Goal: Ask a question

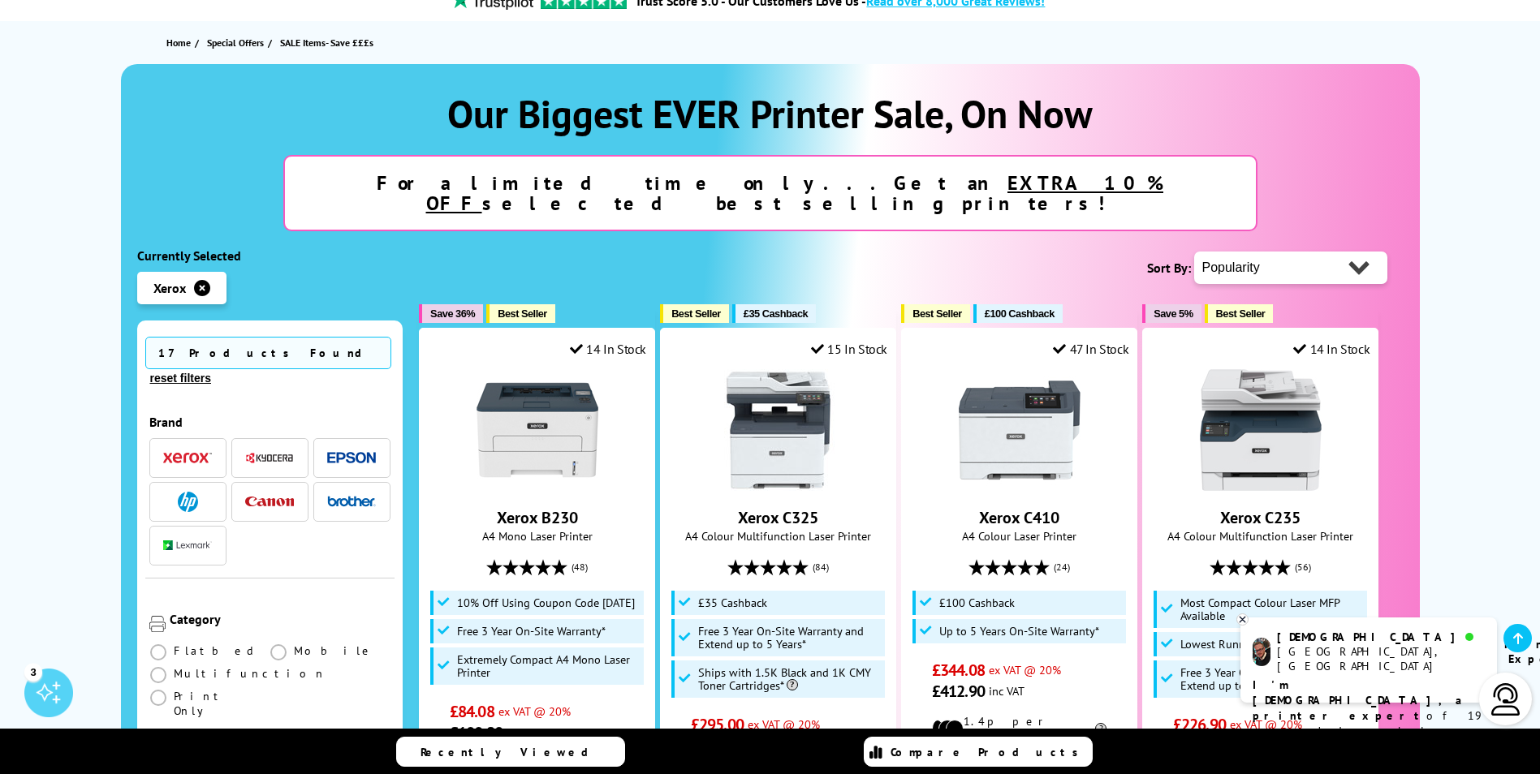
scroll to position [162, 0]
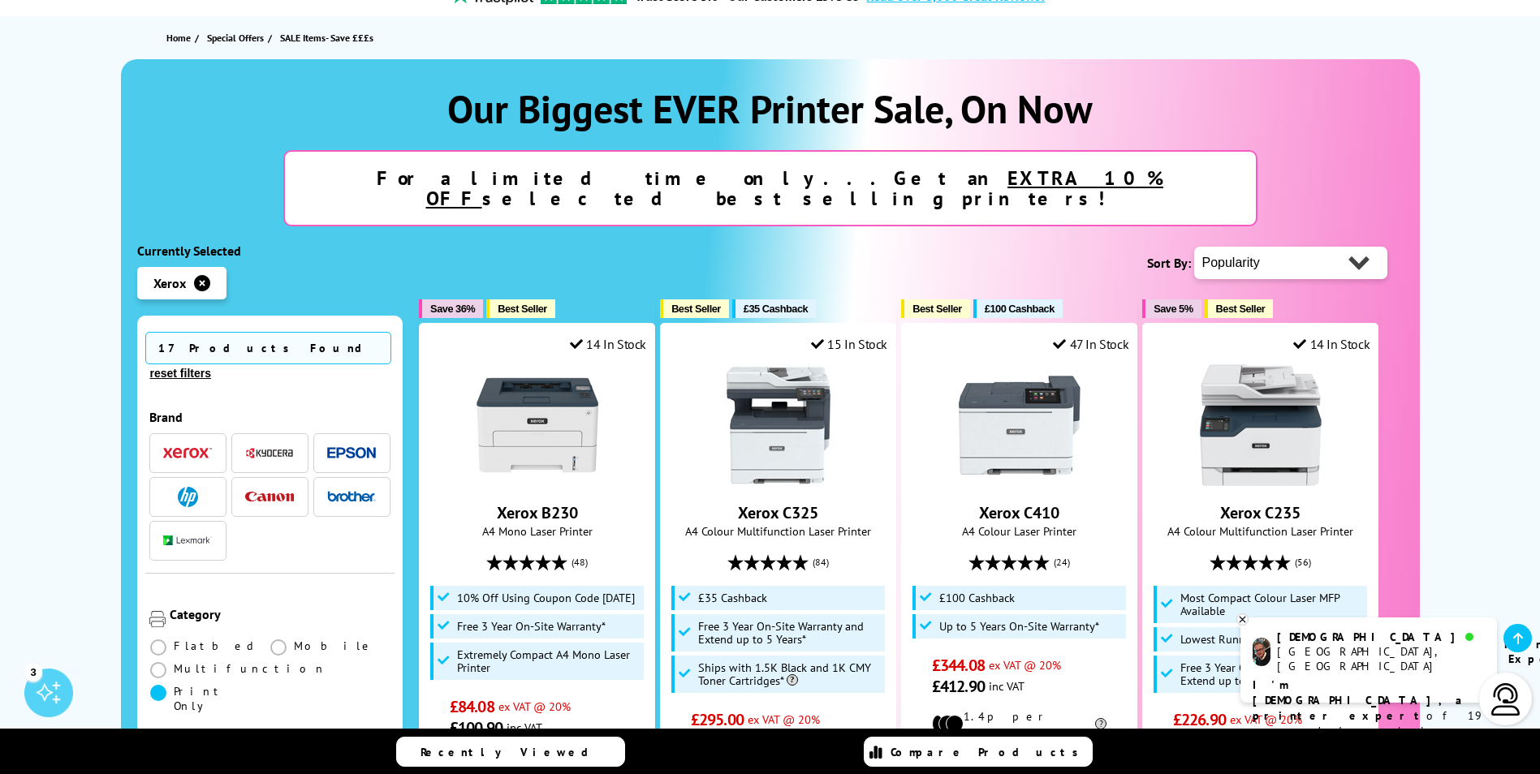
click at [166, 685] on span at bounding box center [158, 693] width 16 height 16
click at [174, 687] on Only "radio" at bounding box center [174, 687] width 0 height 0
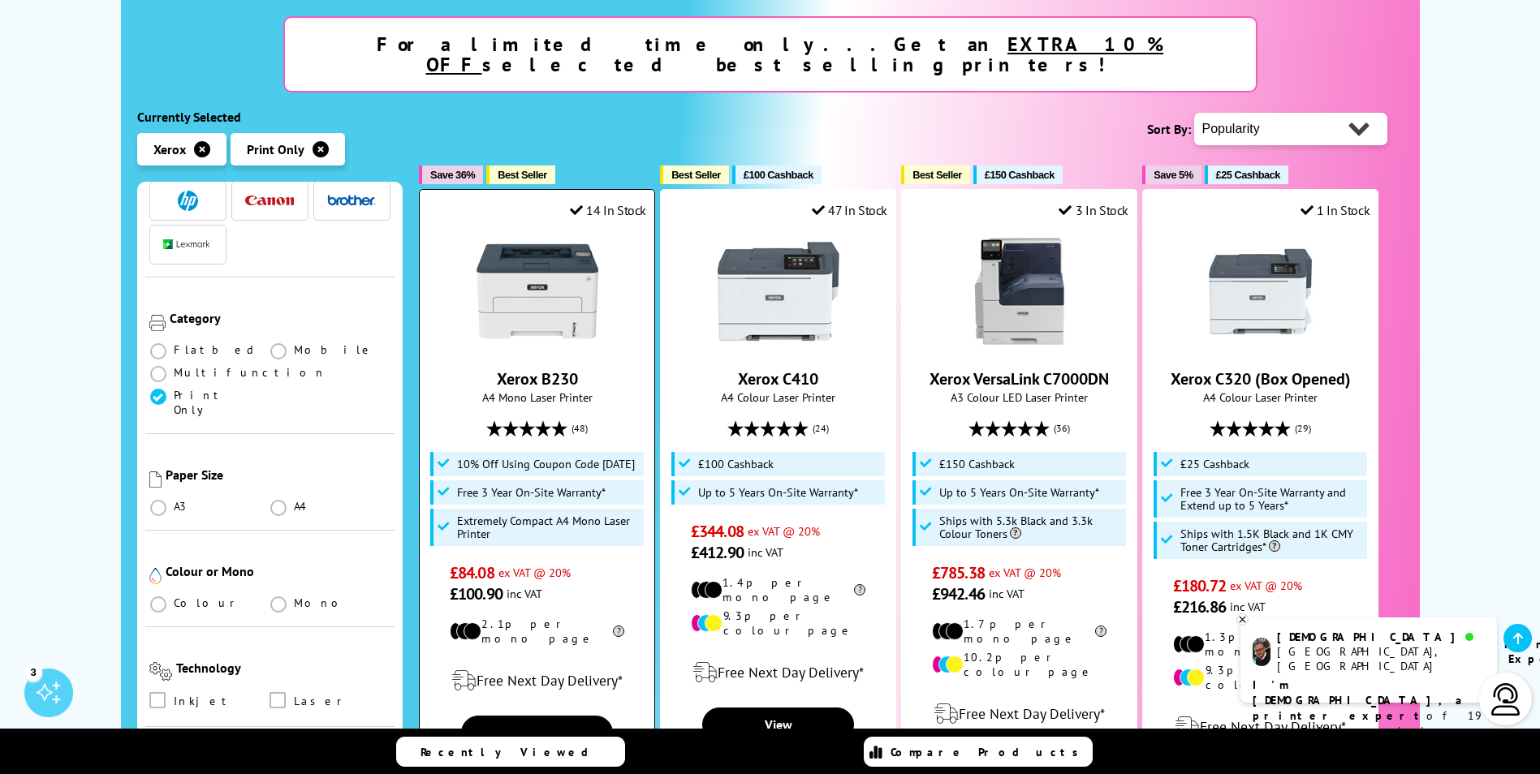
scroll to position [325, 0]
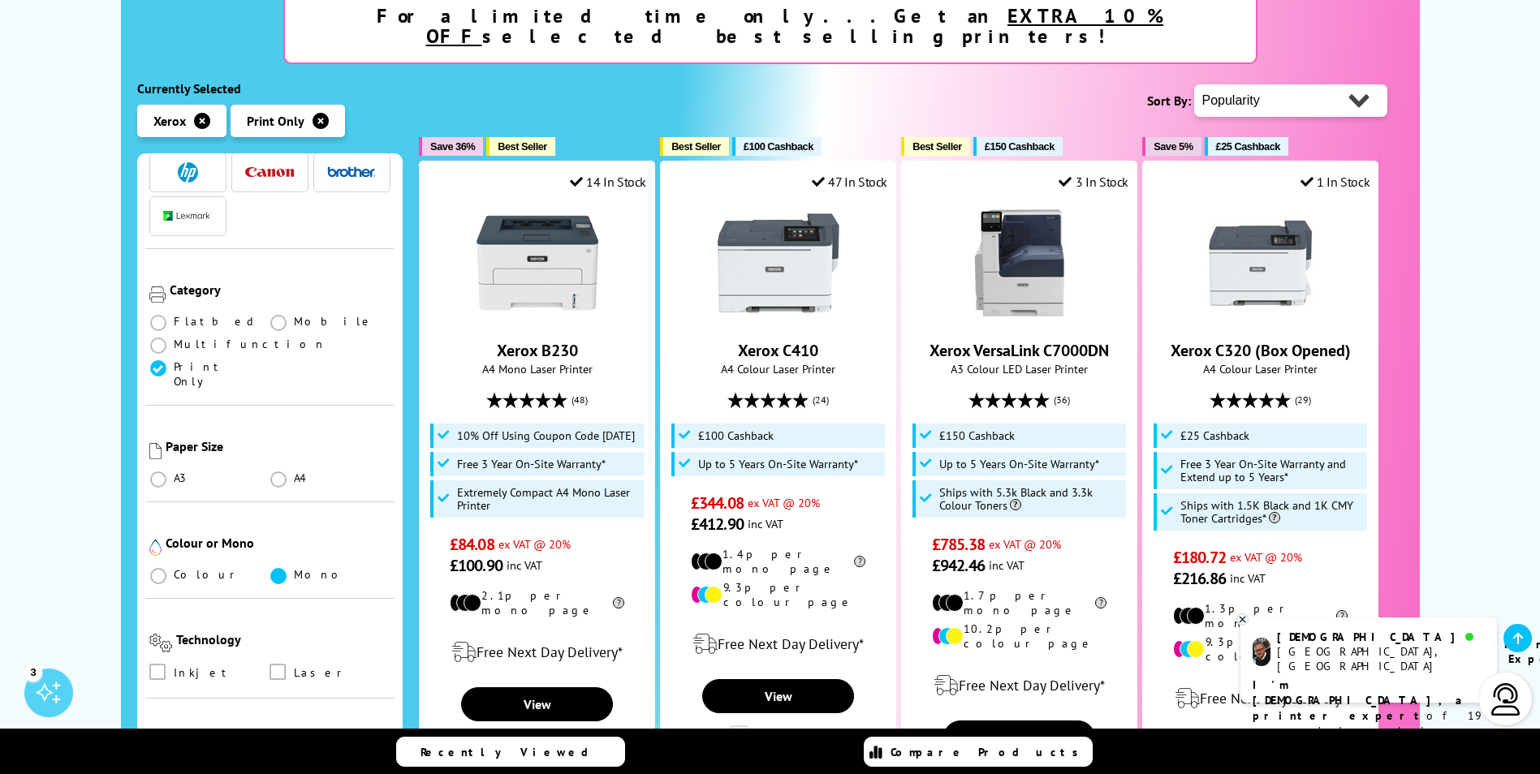
click at [275, 568] on span at bounding box center [278, 576] width 16 height 16
click at [294, 570] on input "radio" at bounding box center [294, 570] width 0 height 0
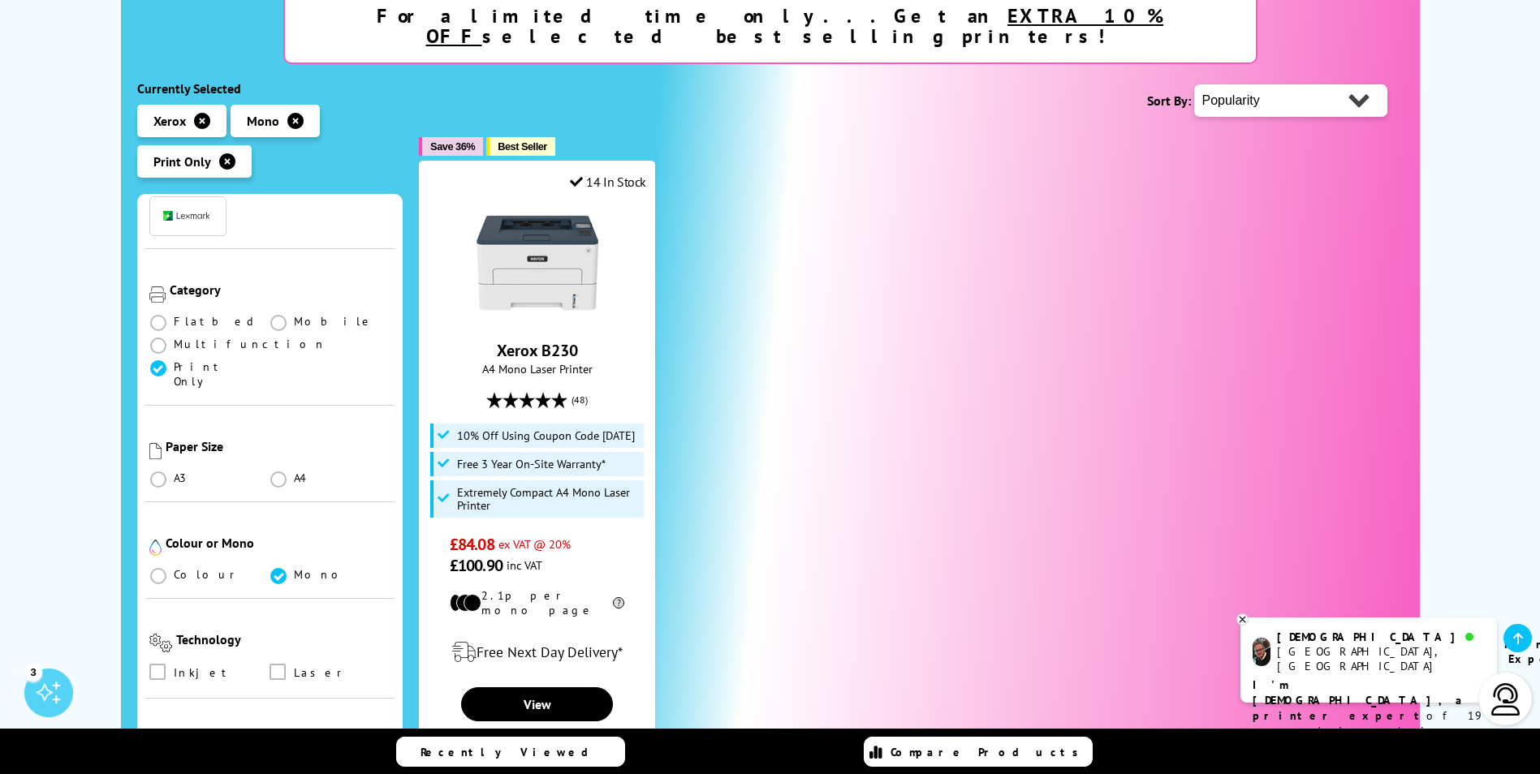
scroll to position [243, 0]
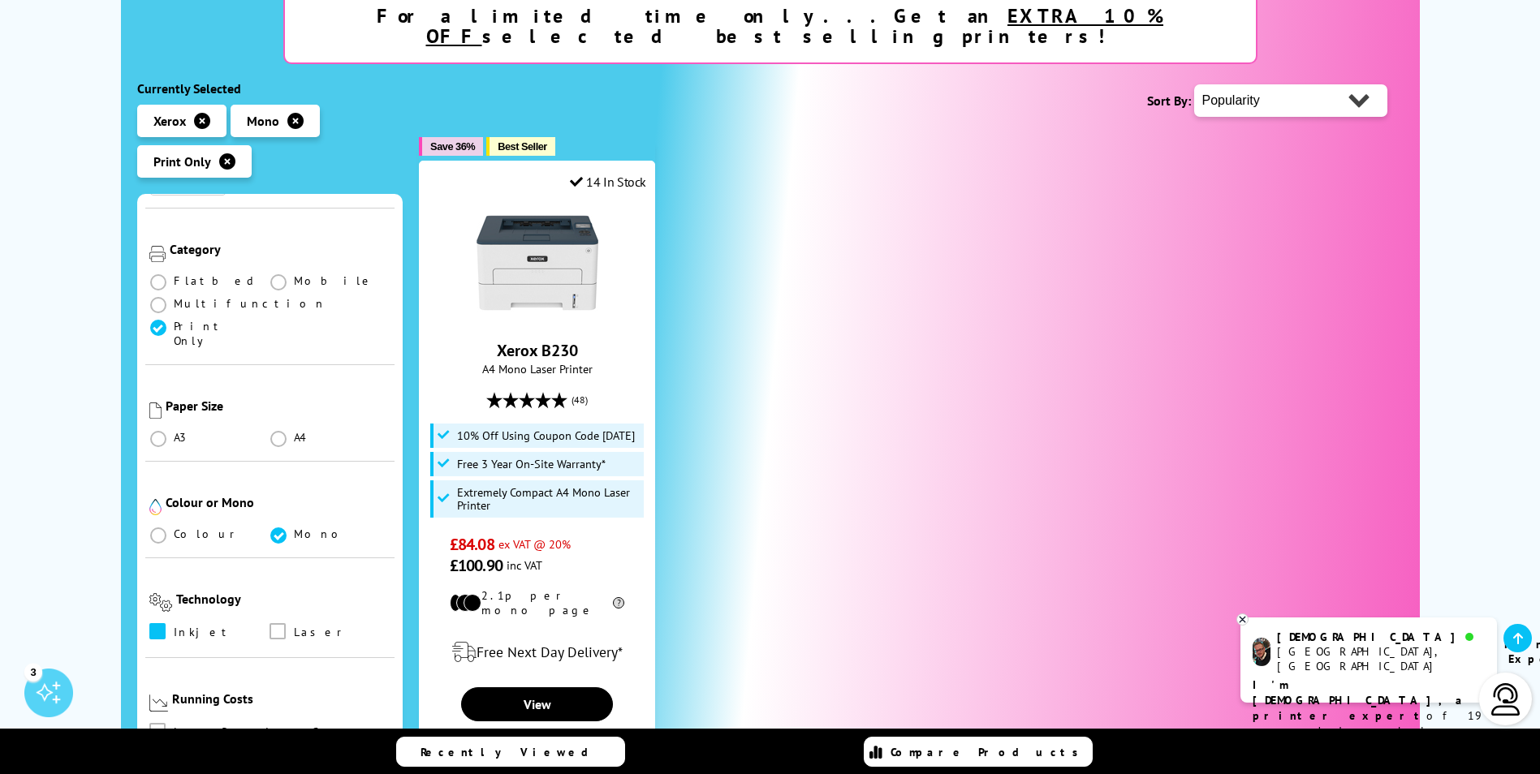
click at [155, 623] on span at bounding box center [157, 631] width 16 height 16
click at [173, 626] on input "checkbox" at bounding box center [173, 626] width 0 height 0
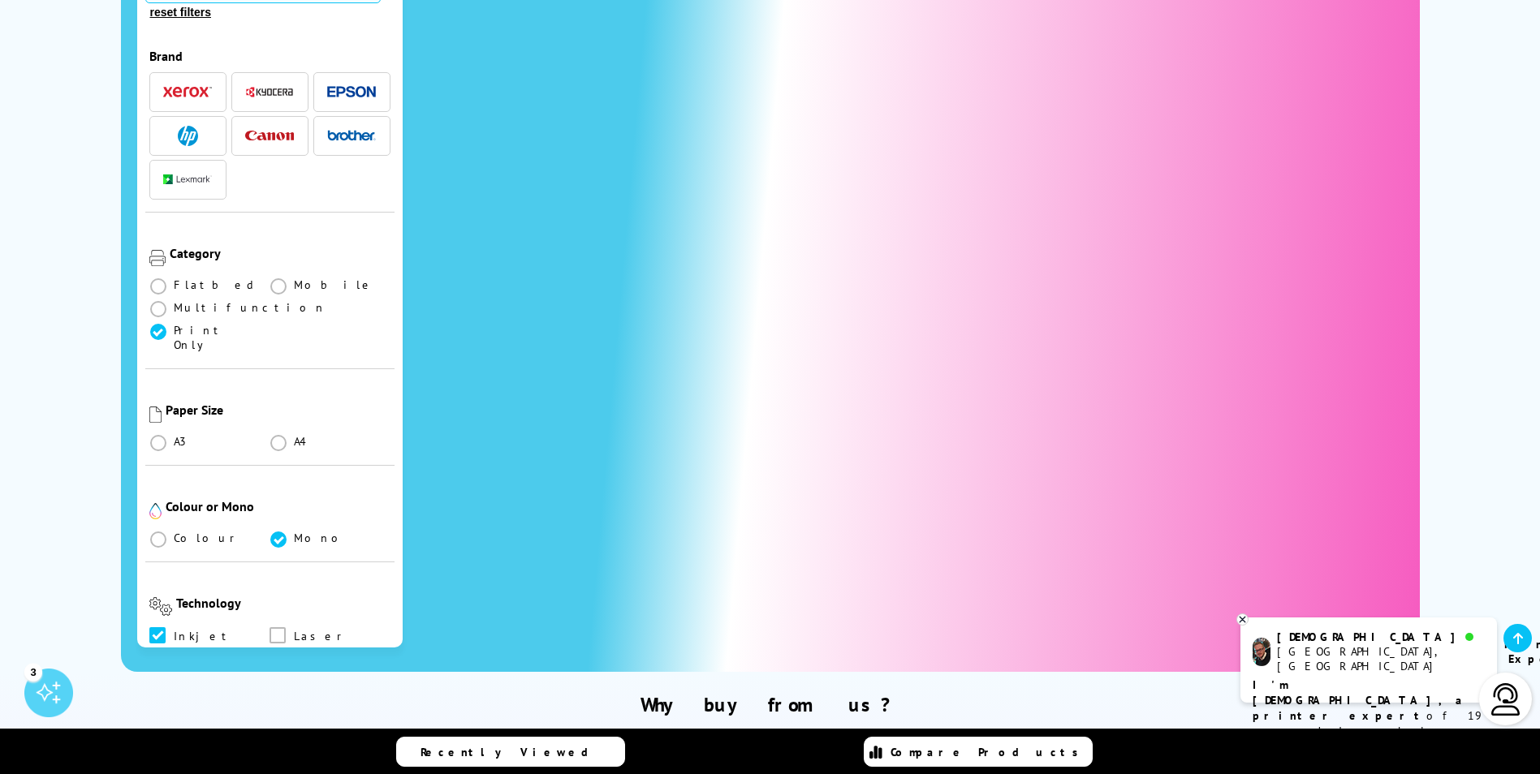
scroll to position [568, 0]
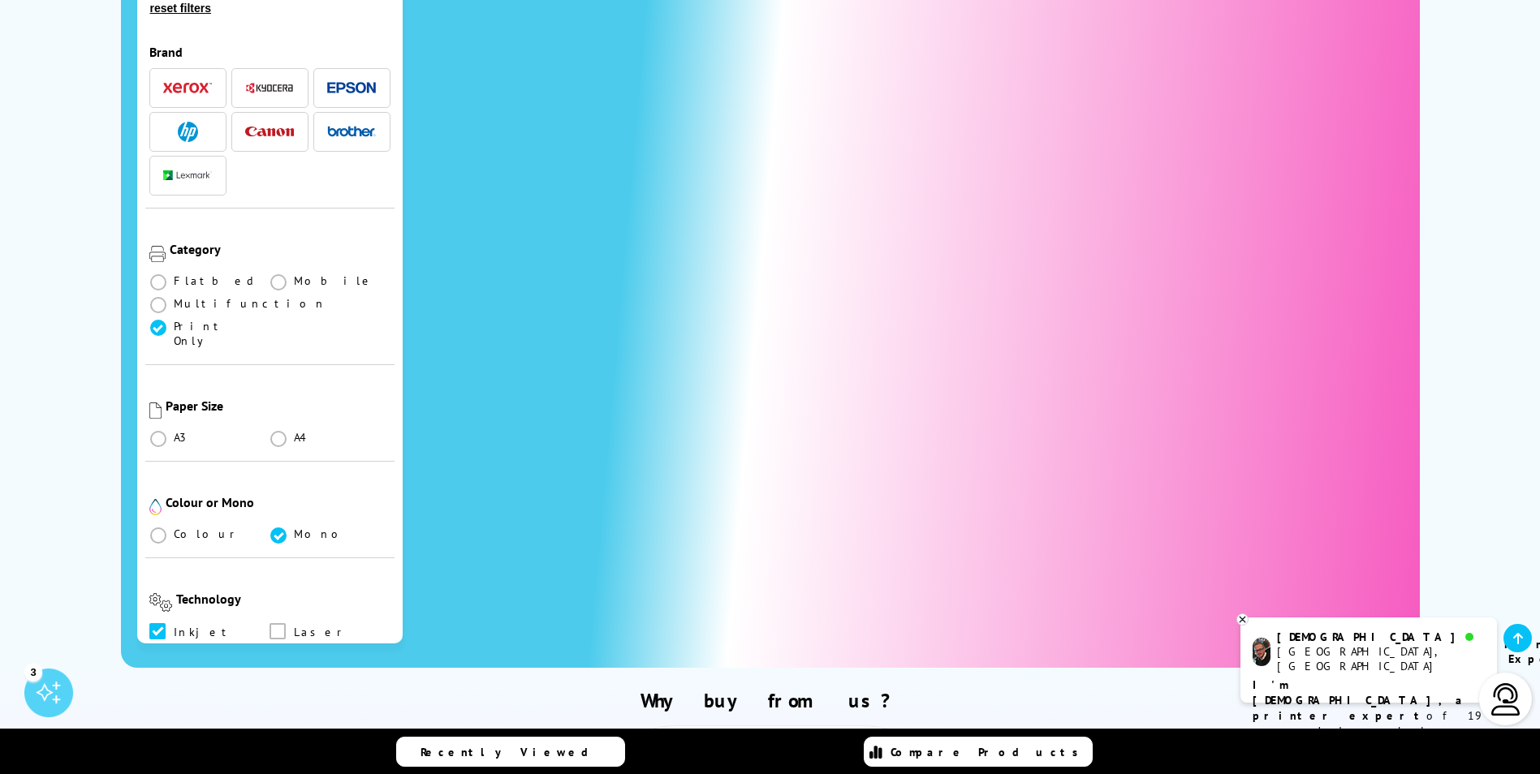
click at [157, 623] on span at bounding box center [157, 631] width 16 height 16
click at [173, 626] on input "checkbox" at bounding box center [173, 626] width 0 height 0
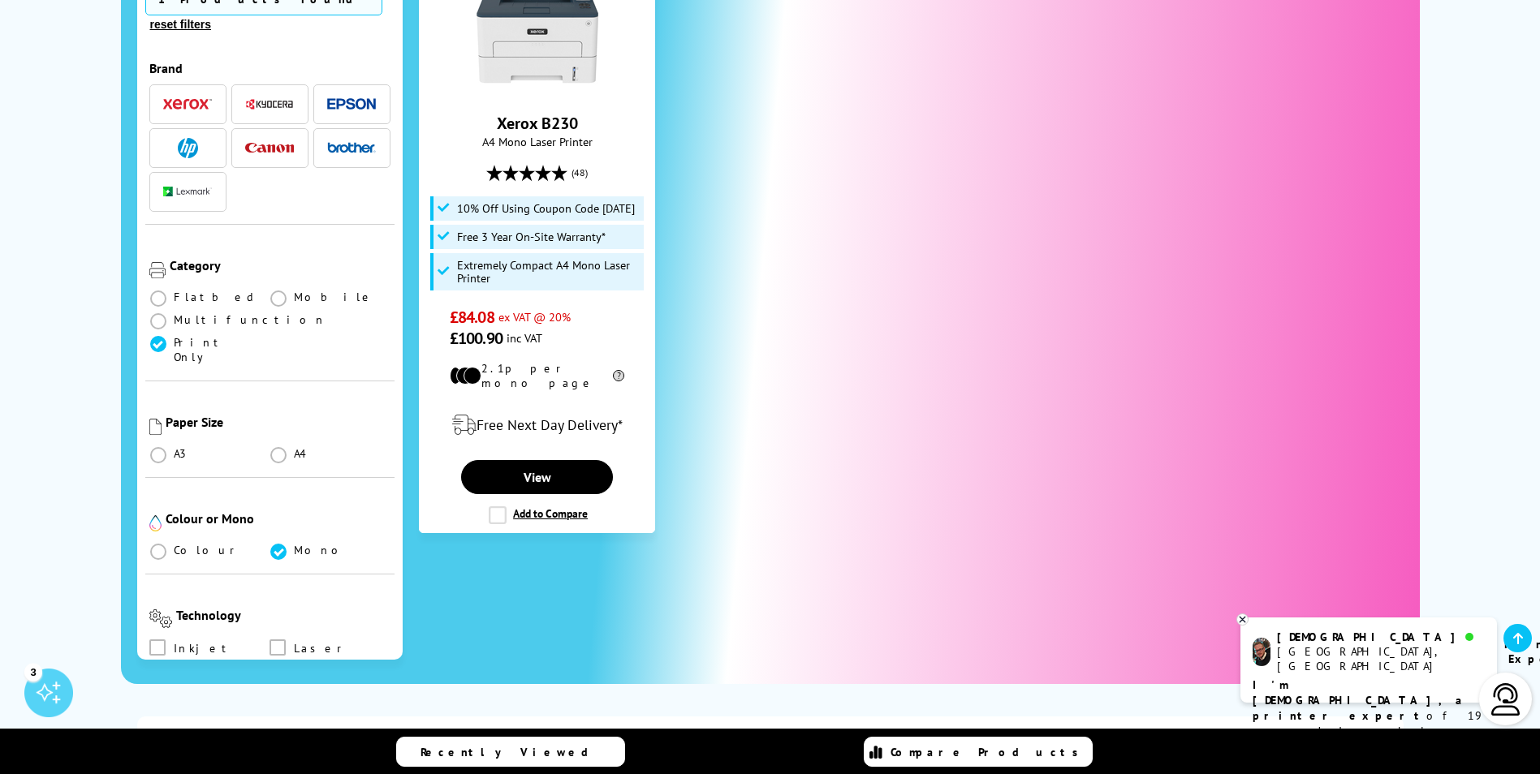
scroll to position [568, 0]
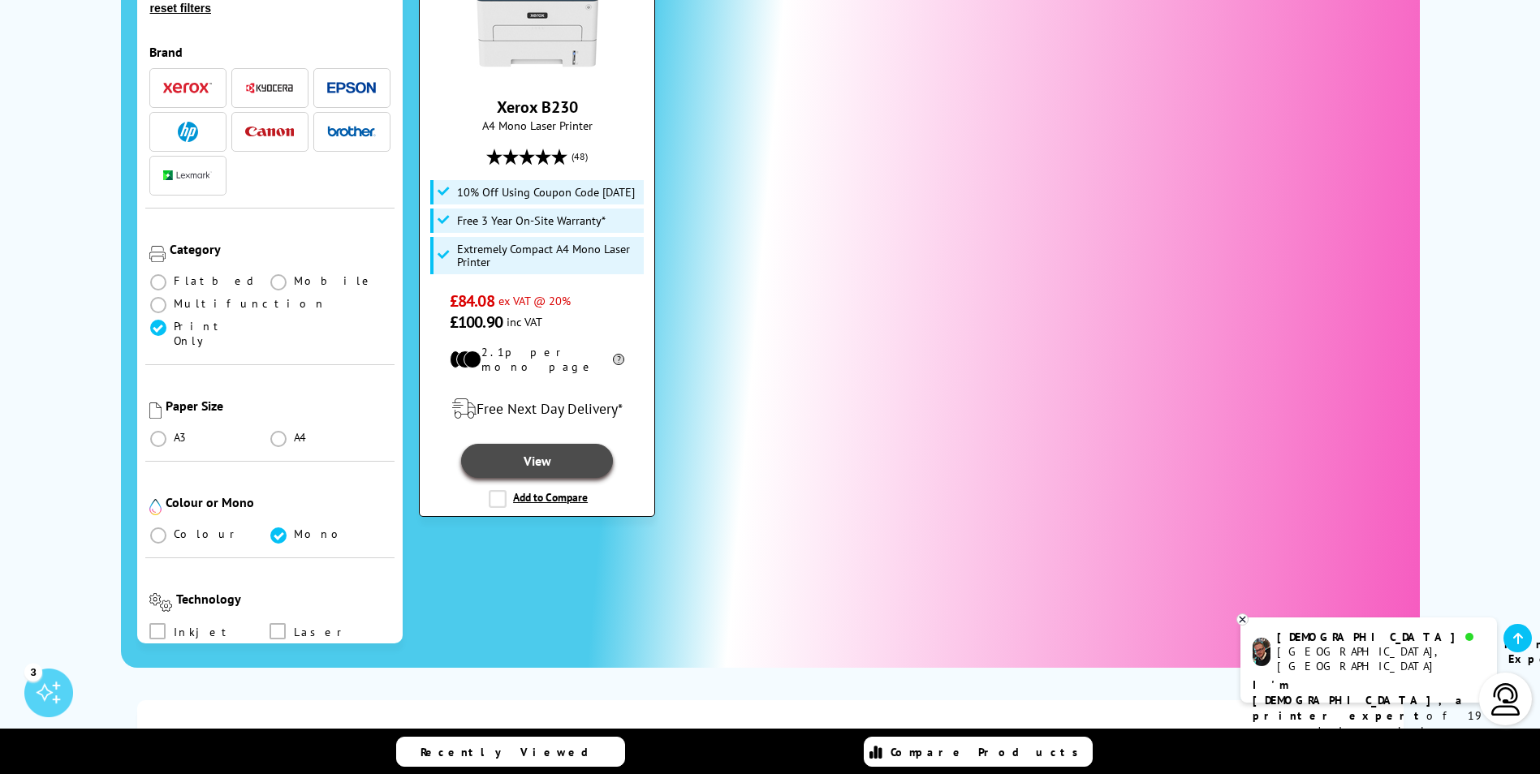
click at [547, 444] on link "View" at bounding box center [536, 461] width 151 height 34
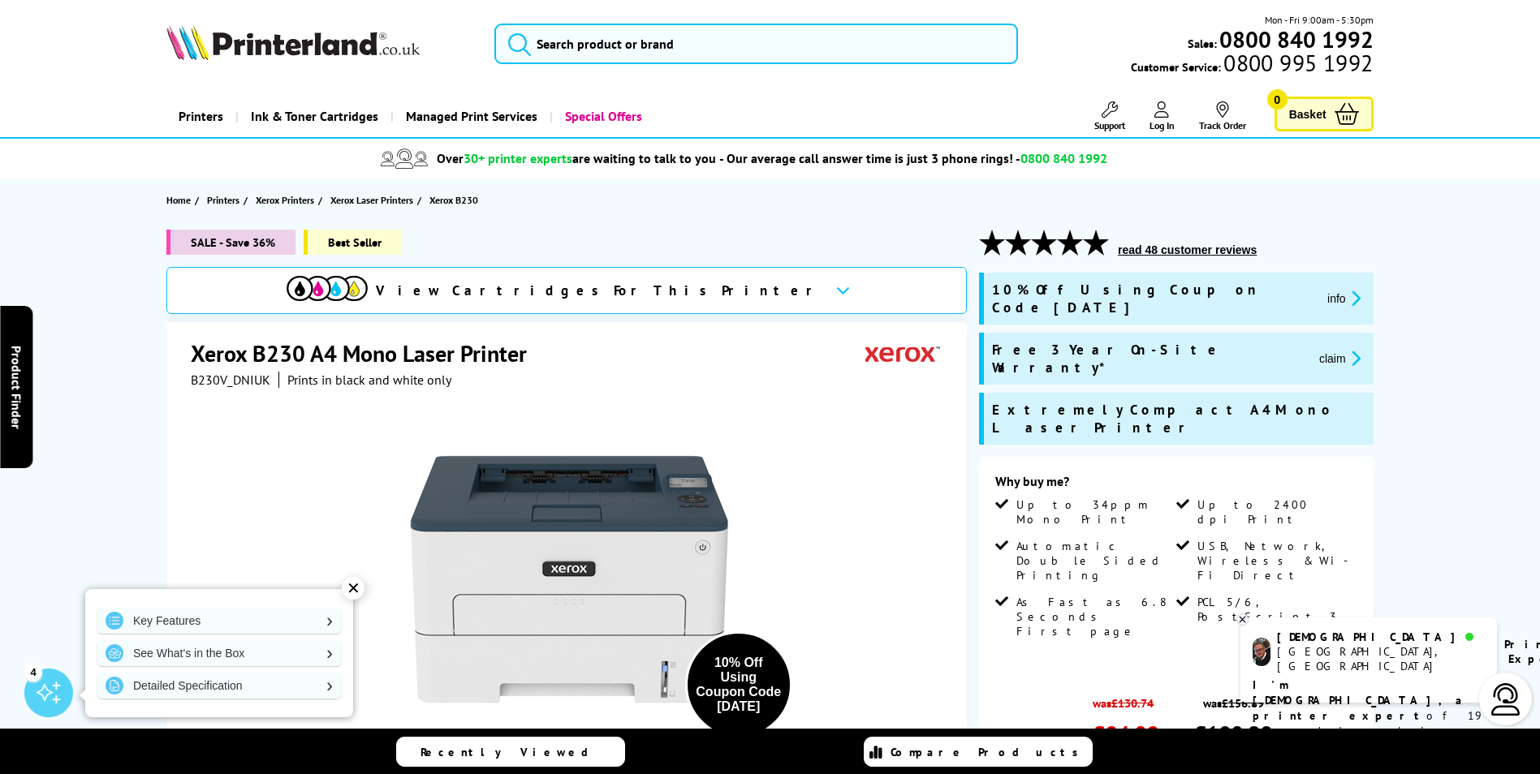
click at [1518, 704] on img at bounding box center [1505, 699] width 32 height 32
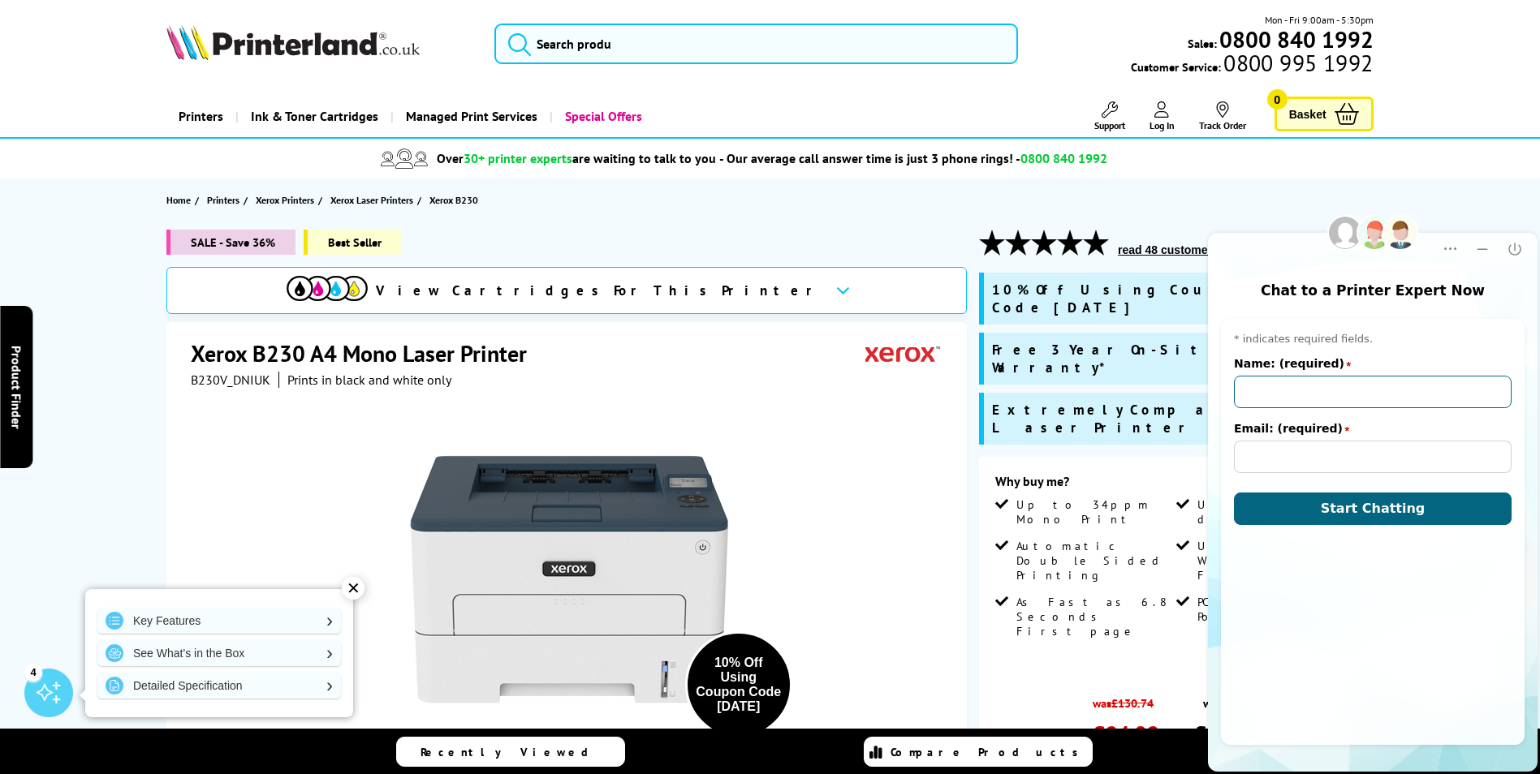
click at [1301, 390] on input "Name: (required)" at bounding box center [1373, 392] width 278 height 32
type input "SEAN BOURKE"
type input "INFO@SURREYPALLETS.CO.UK"
click at [1368, 513] on span "Start Chatting" at bounding box center [1372, 508] width 105 height 15
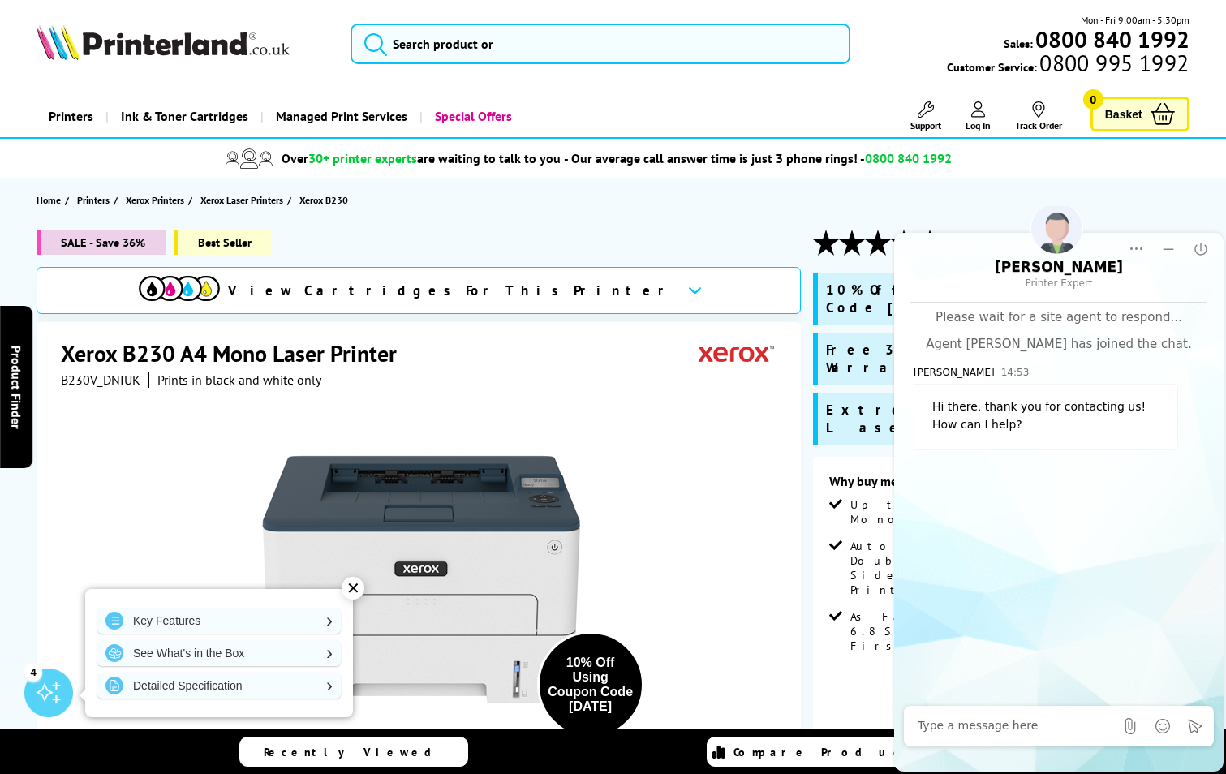
click at [1021, 722] on textarea at bounding box center [1016, 726] width 196 height 16
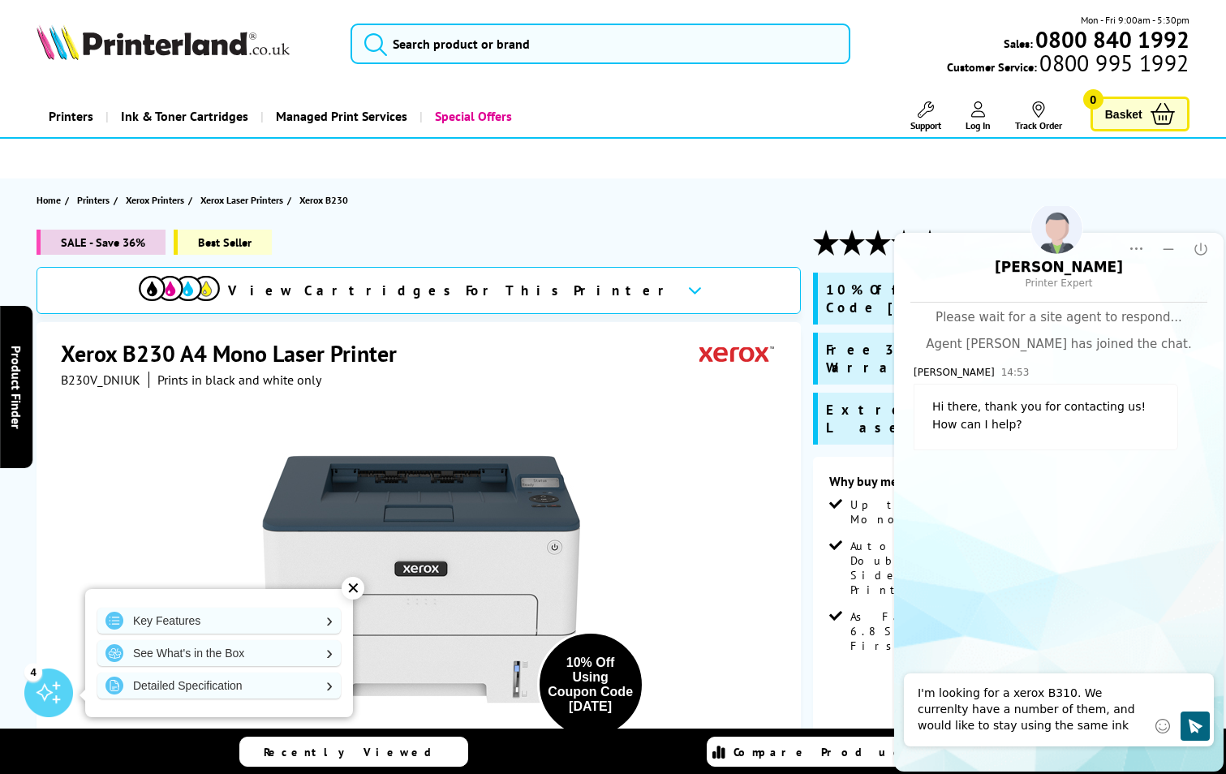
drag, startPoint x: 1110, startPoint y: 685, endPoint x: 1113, endPoint y: 695, distance: 10.0
type textarea "I'm looking for a xerox B310. We currently have a number of them, and would lik…"
click at [1191, 726] on icon "Click to send" at bounding box center [1196, 726] width 14 height 14
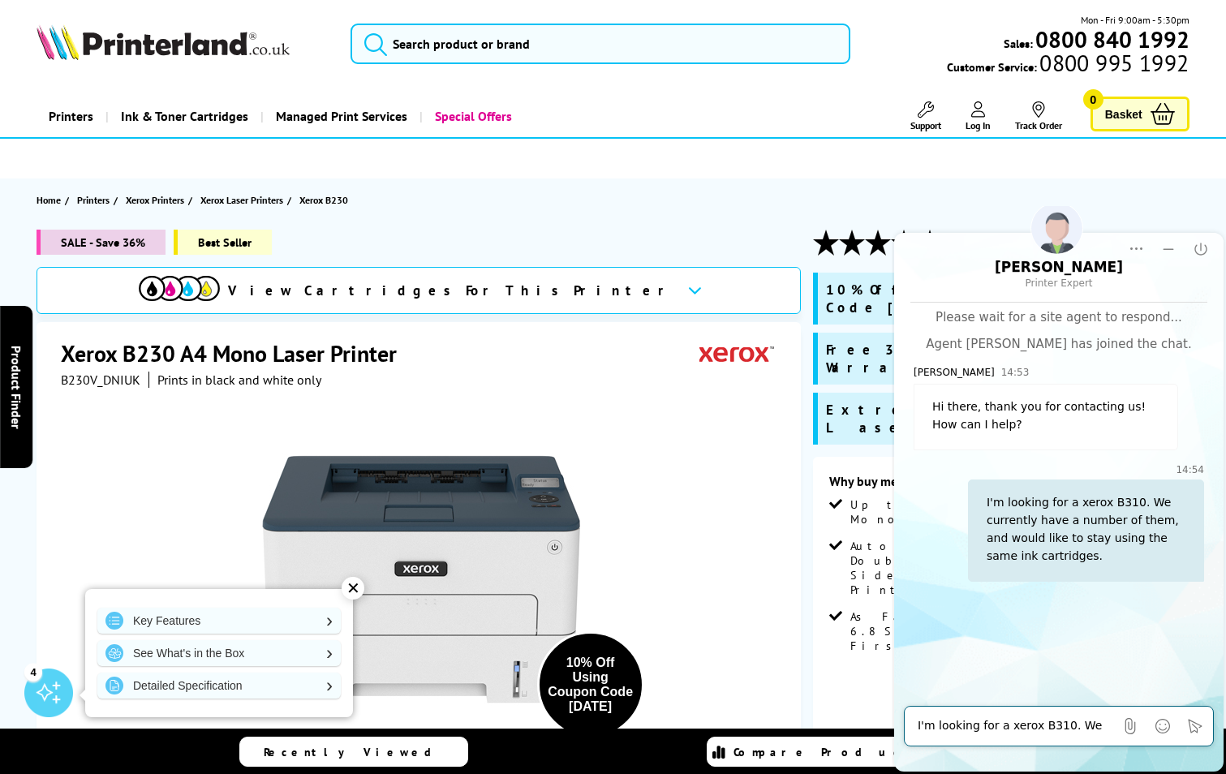
click at [1023, 717] on div "I'm looking for a xerox B310. We currently have a number of them, and would lik…" at bounding box center [1016, 726] width 196 height 32
click at [974, 729] on textarea "I'm looking for a xerox B310. We currently have a number of them, and would lik…" at bounding box center [1016, 726] width 196 height 16
type textarea "Are you OK?"
click at [1194, 720] on icon "Click to send" at bounding box center [1195, 726] width 16 height 16
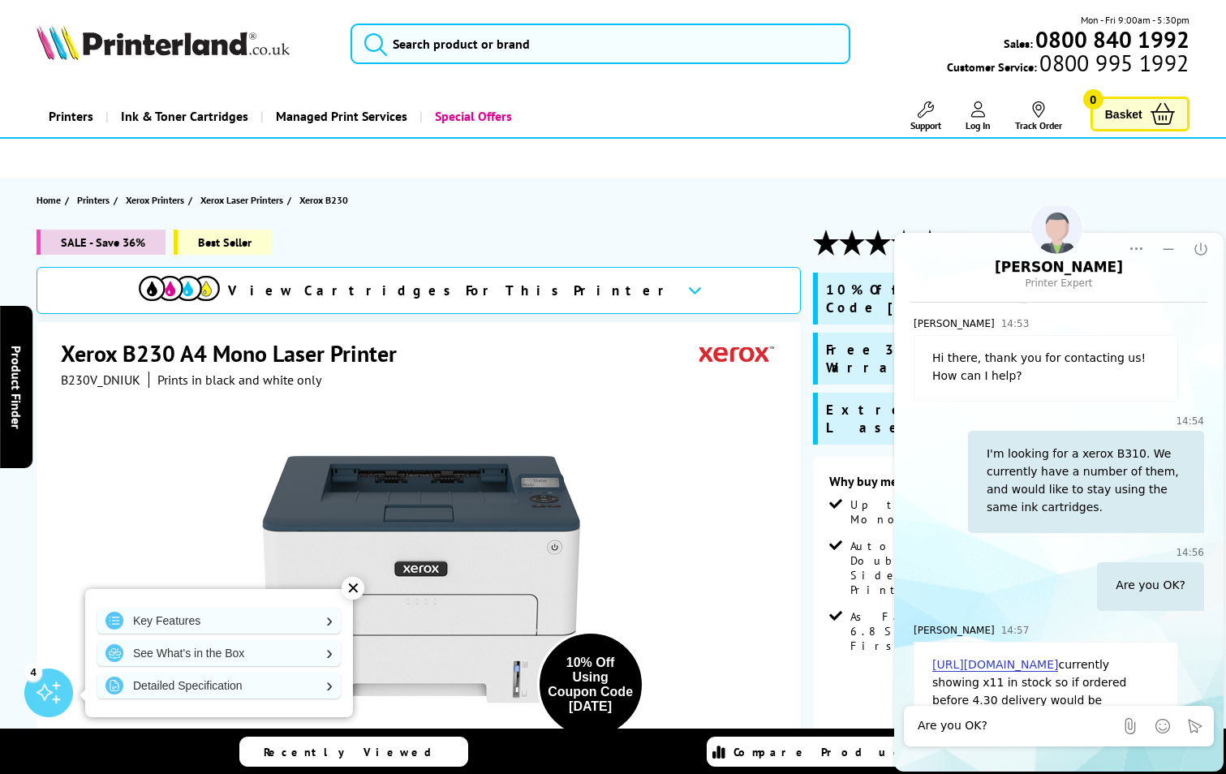
scroll to position [102, 0]
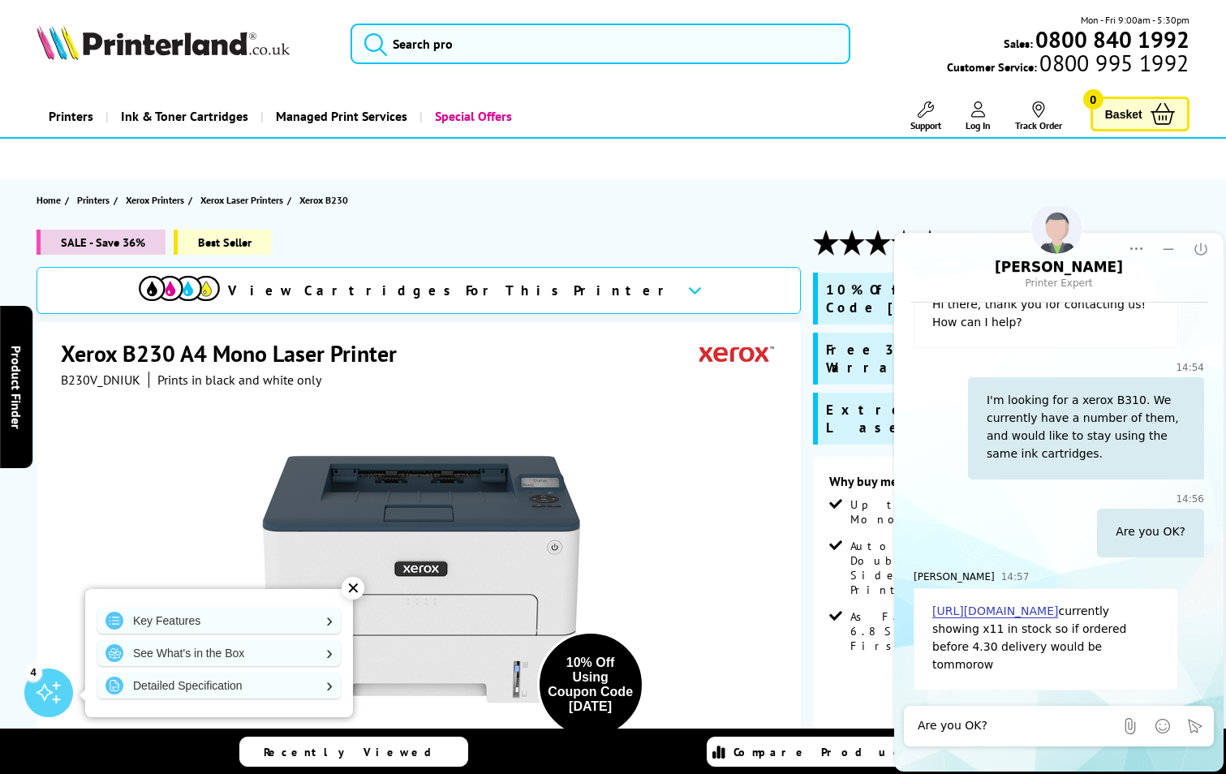
click at [1022, 718] on textarea "Are you OK?" at bounding box center [1016, 726] width 196 height 16
type textarea "I can only find B230?"
click at [1196, 722] on icon "Click to send" at bounding box center [1195, 726] width 16 height 16
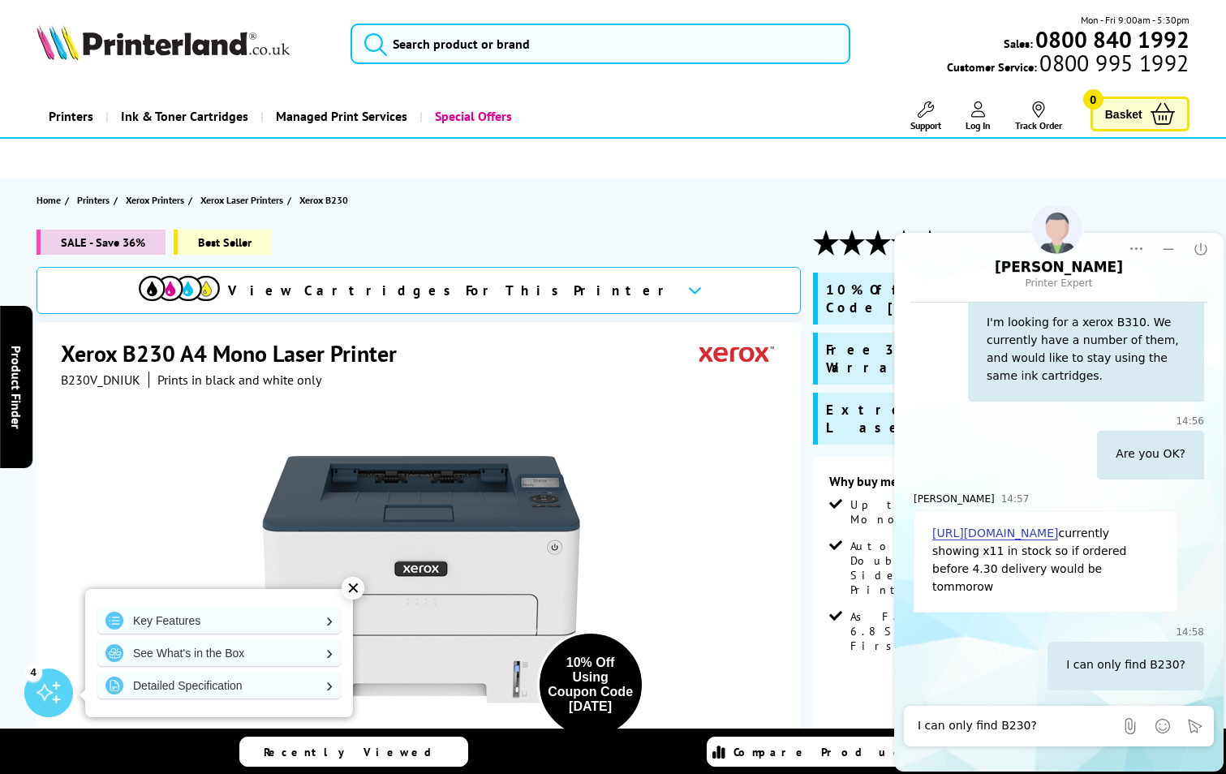
click at [994, 536] on link "https://www.printerland.co.uk/product/xerox-b310/150349" at bounding box center [996, 534] width 126 height 14
